Goal: Transaction & Acquisition: Purchase product/service

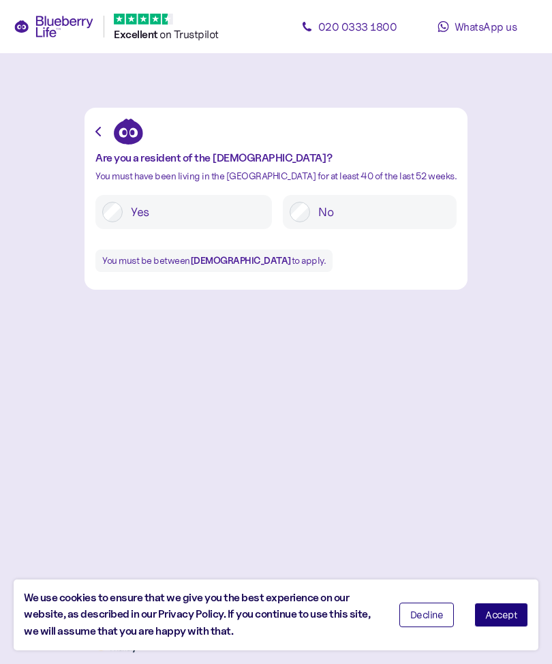
click at [237, 208] on label "Yes" at bounding box center [194, 212] width 142 height 20
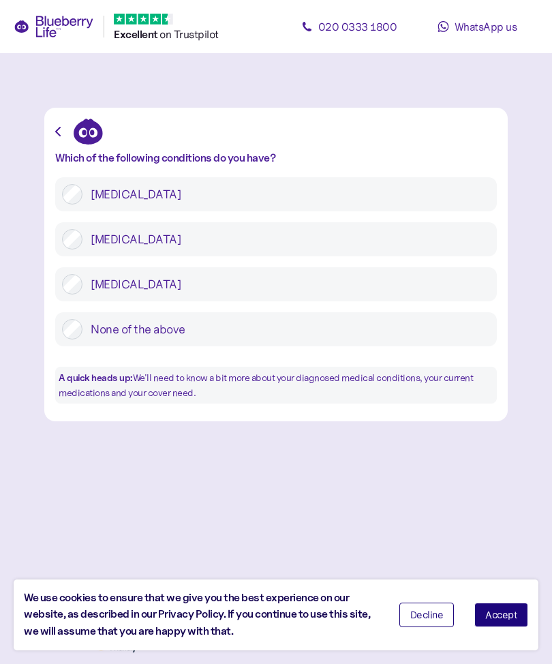
click at [274, 248] on label "[MEDICAL_DATA]" at bounding box center [286, 239] width 408 height 20
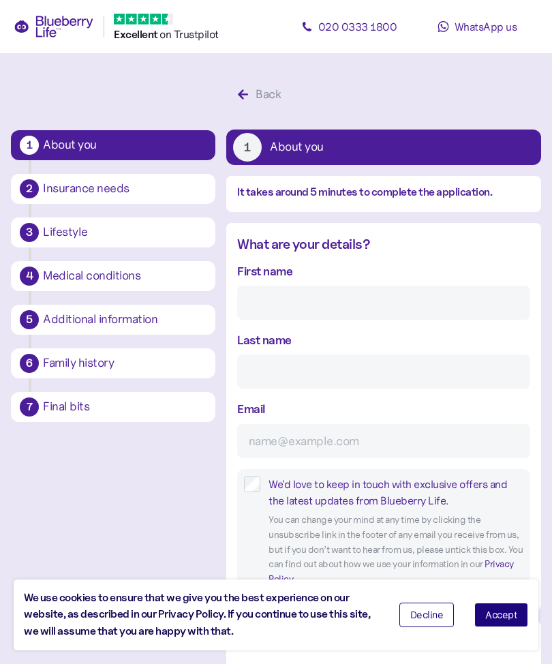
scroll to position [26, 0]
